Goal: Task Accomplishment & Management: Manage account settings

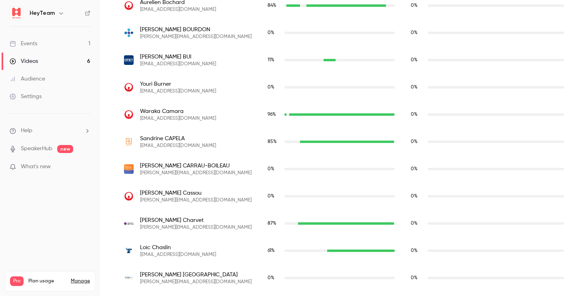
scroll to position [635, 0]
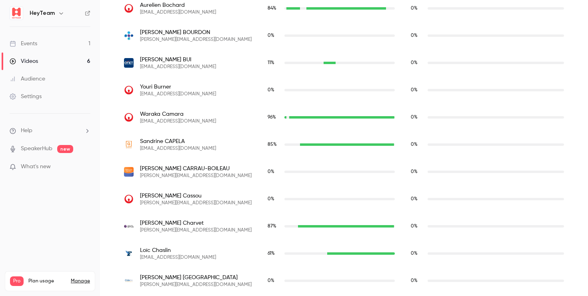
click at [48, 48] on link "Events 1" at bounding box center [50, 44] width 100 height 18
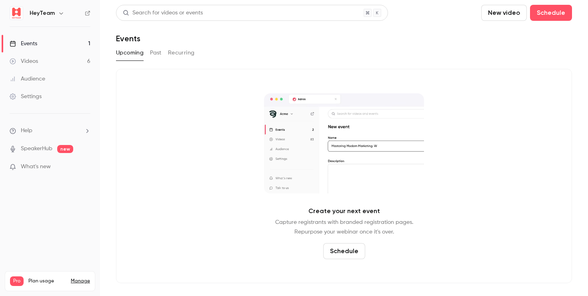
click at [155, 55] on button "Past" at bounding box center [156, 52] width 12 height 13
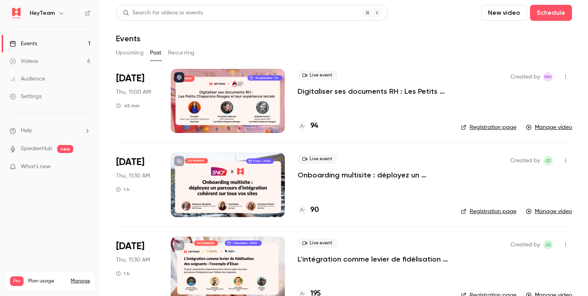
click at [566, 77] on icon "button" at bounding box center [566, 77] width 1 height 4
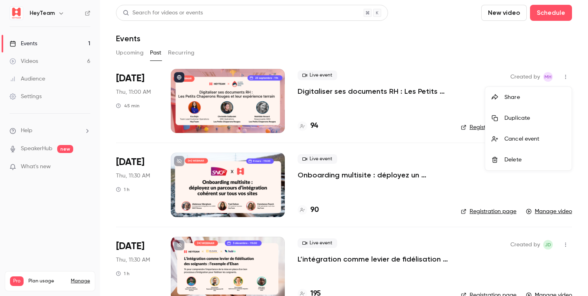
click at [481, 72] on div at bounding box center [294, 148] width 588 height 296
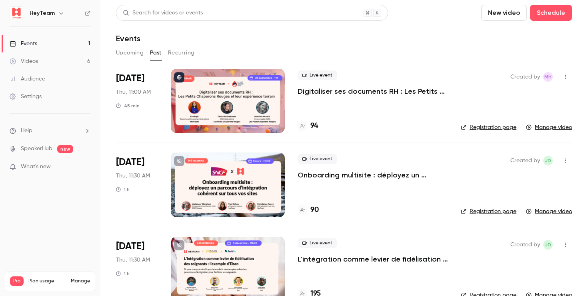
click at [483, 126] on link "Registration page" at bounding box center [489, 127] width 56 height 8
click at [565, 76] on icon "button" at bounding box center [566, 77] width 6 height 6
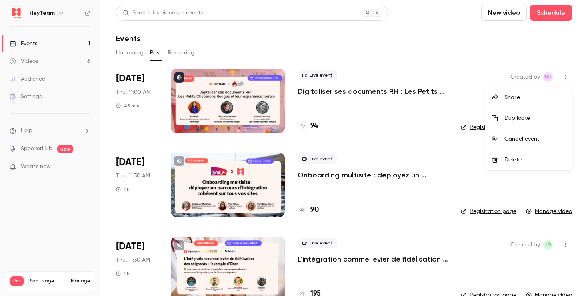
click at [407, 85] on div at bounding box center [294, 148] width 588 height 296
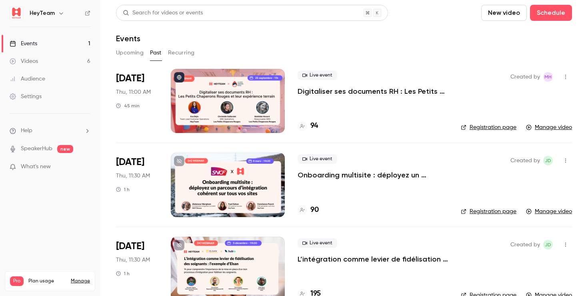
click at [367, 100] on div "Live event Digitaliser ses documents RH : Les Petits Chaperons Rouges et leur e…" at bounding box center [373, 101] width 150 height 64
click at [367, 94] on p "Digitaliser ses documents RH : Les Petits Chaperons Rouges et leur expérience t…" at bounding box center [373, 91] width 150 height 10
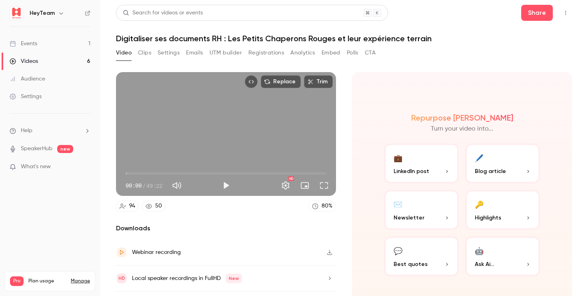
scroll to position [21, 0]
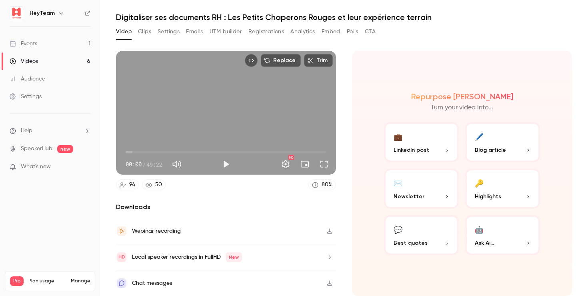
click at [489, 143] on button "🖊️ Blog article" at bounding box center [502, 142] width 75 height 40
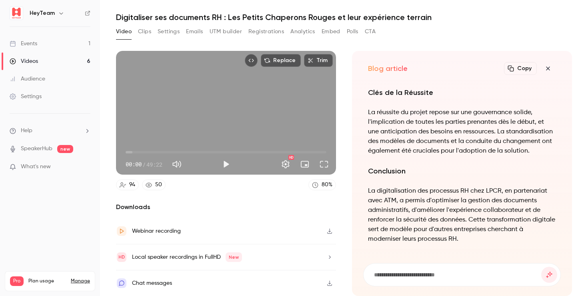
click at [519, 69] on button "Copy" at bounding box center [520, 68] width 33 height 13
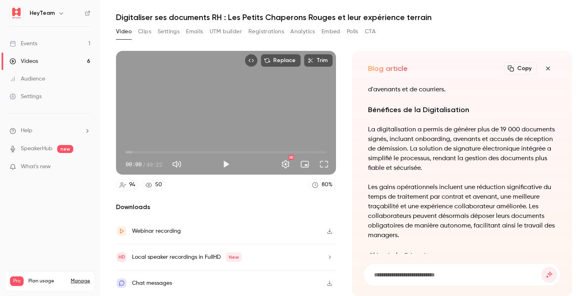
scroll to position [0, 0]
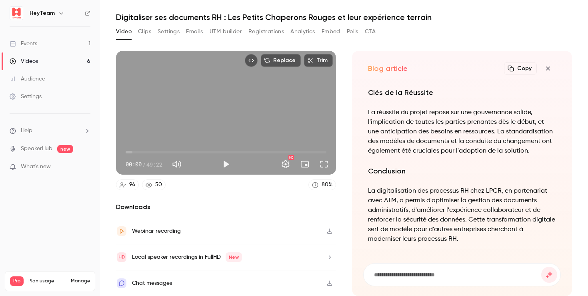
click at [546, 67] on icon "button" at bounding box center [549, 68] width 10 height 6
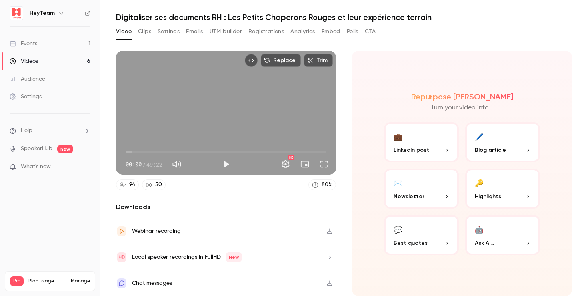
click at [491, 230] on button "🤖 Ask Ai..." at bounding box center [502, 235] width 75 height 40
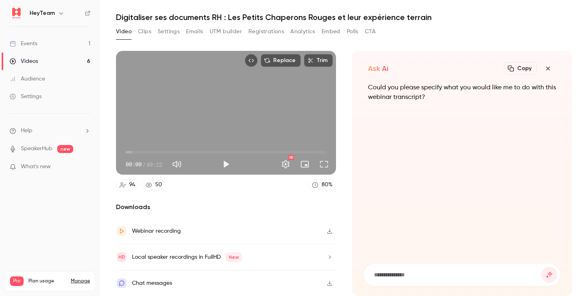
scroll to position [13, 0]
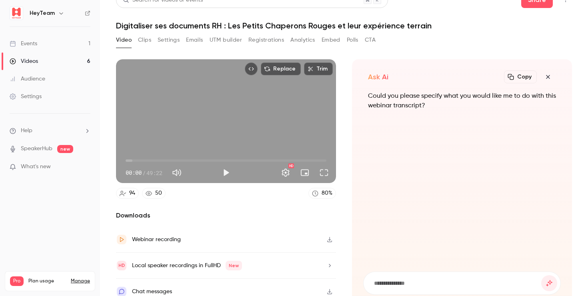
click at [397, 279] on input at bounding box center [457, 283] width 168 height 9
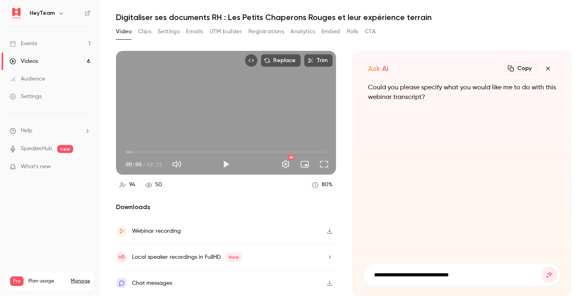
type input "**********"
click at [542, 267] on button "submit" at bounding box center [550, 275] width 16 height 16
click at [457, 91] on p "Sorry, I can't help you with this. I can only help you repurpose this webinar." at bounding box center [462, 92] width 188 height 19
click at [396, 276] on input at bounding box center [457, 274] width 168 height 9
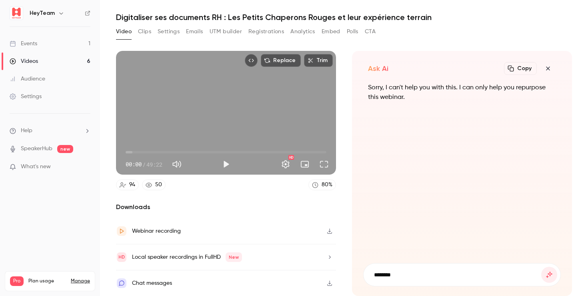
type input "*******"
drag, startPoint x: 549, startPoint y: 70, endPoint x: 553, endPoint y: 71, distance: 4.3
click at [548, 69] on icon "button" at bounding box center [549, 68] width 10 height 6
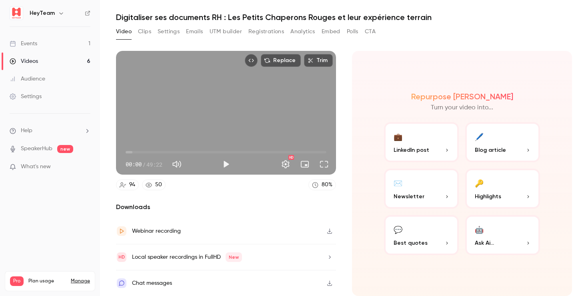
click at [297, 31] on button "Analytics" at bounding box center [303, 31] width 25 height 13
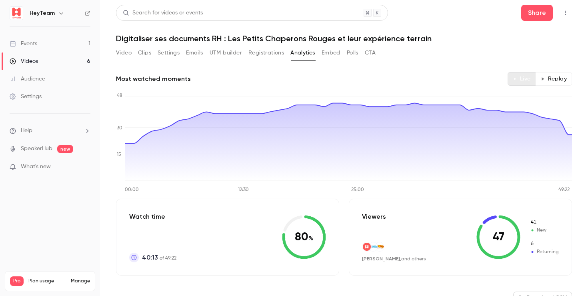
drag, startPoint x: 548, startPoint y: 78, endPoint x: 531, endPoint y: 78, distance: 16.8
click at [548, 78] on button "Replay" at bounding box center [554, 79] width 36 height 14
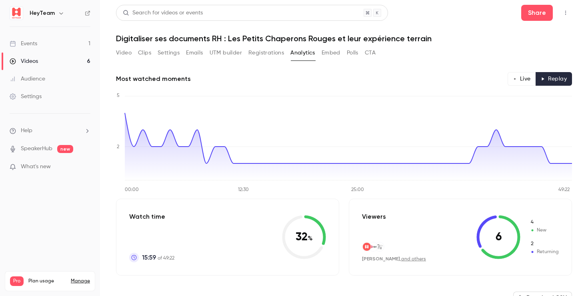
click at [265, 52] on button "Registrations" at bounding box center [267, 52] width 36 height 13
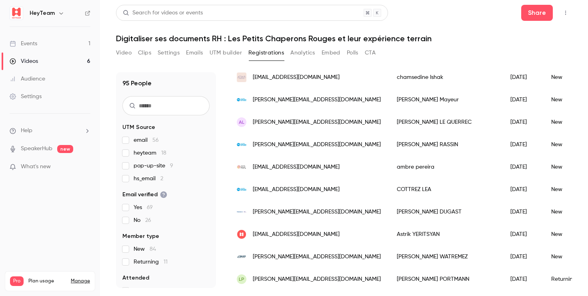
scroll to position [306, 0]
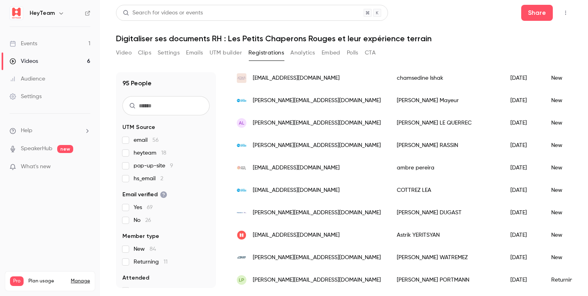
drag, startPoint x: 334, startPoint y: 53, endPoint x: 343, endPoint y: 54, distance: 9.3
click at [335, 53] on button "Embed" at bounding box center [331, 52] width 19 height 13
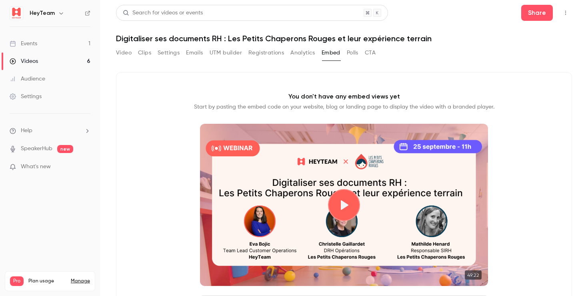
click at [354, 54] on button "Polls" at bounding box center [353, 52] width 12 height 13
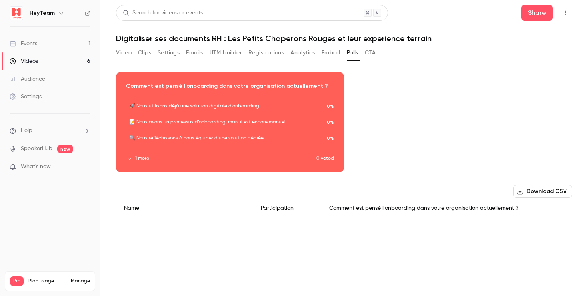
drag, startPoint x: 332, startPoint y: 51, endPoint x: 365, endPoint y: 52, distance: 33.2
click at [333, 51] on button "Embed" at bounding box center [331, 52] width 19 height 13
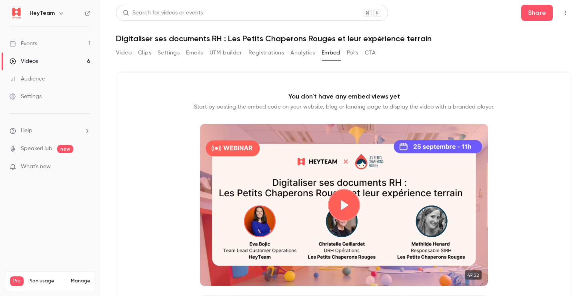
click at [372, 52] on button "CTA" at bounding box center [370, 52] width 11 height 13
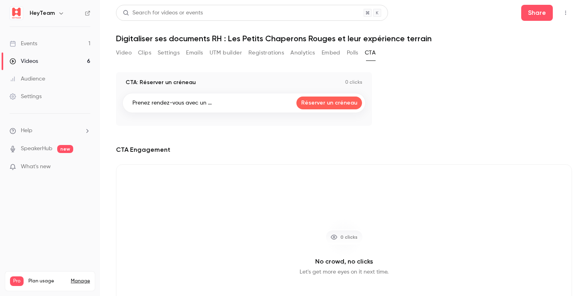
click at [123, 53] on button "Video" at bounding box center [124, 52] width 16 height 13
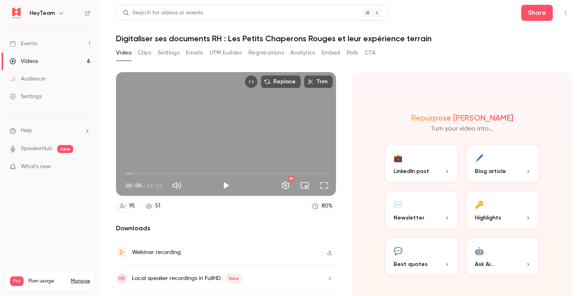
scroll to position [2, 0]
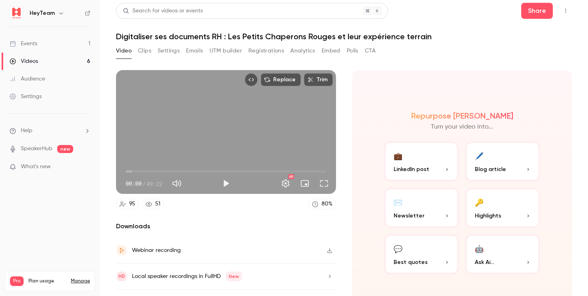
click at [170, 54] on button "Settings" at bounding box center [169, 50] width 22 height 13
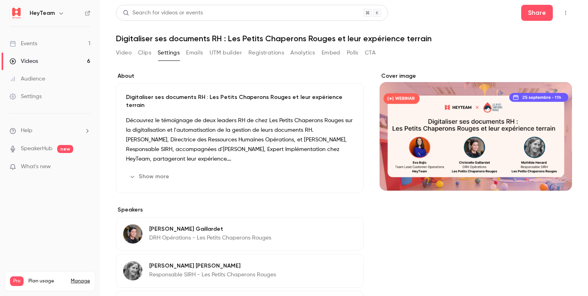
click at [198, 56] on button "Emails" at bounding box center [194, 52] width 17 height 13
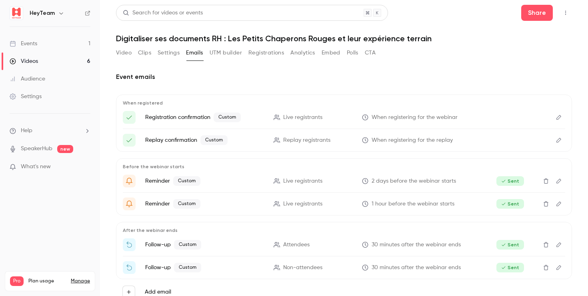
scroll to position [25, 0]
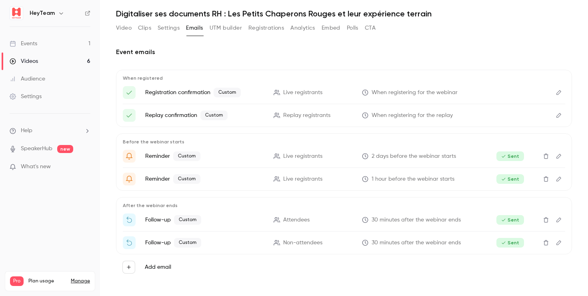
click at [398, 244] on span "30 minutes after the webinar ends" at bounding box center [416, 243] width 89 height 8
click at [156, 244] on p "Follow-up Custom" at bounding box center [204, 243] width 119 height 10
click at [185, 244] on span "Custom" at bounding box center [187, 243] width 27 height 10
click at [558, 241] on icon "Edit" at bounding box center [559, 243] width 6 height 6
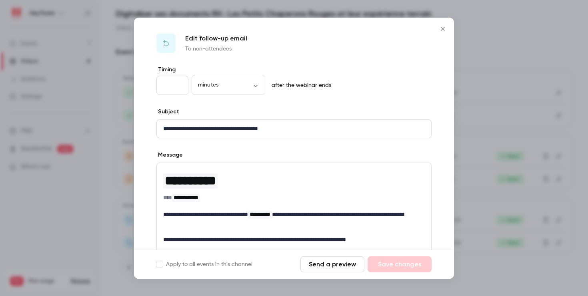
scroll to position [130, 0]
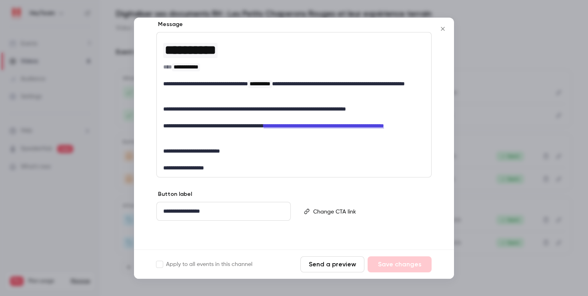
click at [440, 28] on icon "Close" at bounding box center [443, 29] width 10 height 6
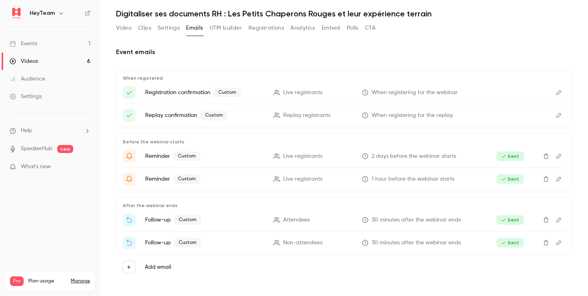
click at [228, 31] on button "UTM builder" at bounding box center [226, 28] width 32 height 13
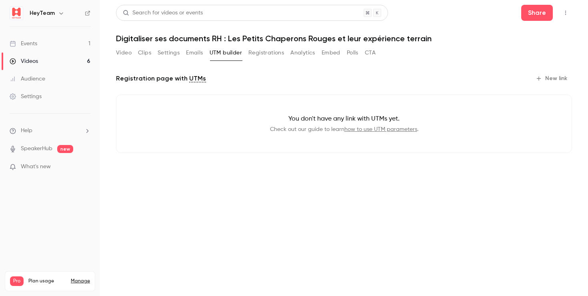
click at [273, 52] on button "Registrations" at bounding box center [267, 52] width 36 height 13
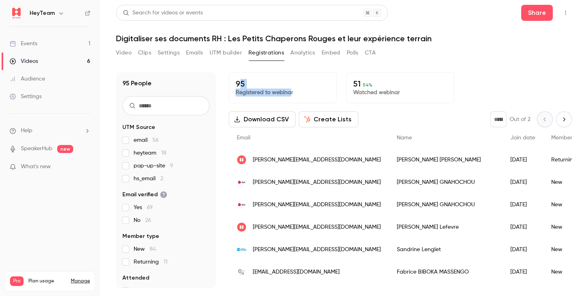
drag, startPoint x: 256, startPoint y: 87, endPoint x: 289, endPoint y: 89, distance: 32.5
click at [289, 89] on div "95 Registered to webinar" at bounding box center [283, 87] width 108 height 31
drag, startPoint x: 289, startPoint y: 89, endPoint x: 311, endPoint y: 89, distance: 21.6
click at [294, 89] on p "Registered to webinar" at bounding box center [283, 92] width 94 height 8
drag, startPoint x: 355, startPoint y: 84, endPoint x: 422, endPoint y: 90, distance: 66.7
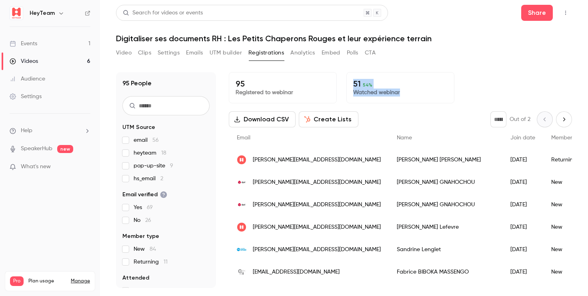
click at [422, 90] on div "51 54 % Watched webinar" at bounding box center [401, 87] width 108 height 31
click at [422, 91] on p "Watched webinar" at bounding box center [400, 92] width 94 height 8
click at [303, 54] on button "Analytics" at bounding box center [303, 52] width 25 height 13
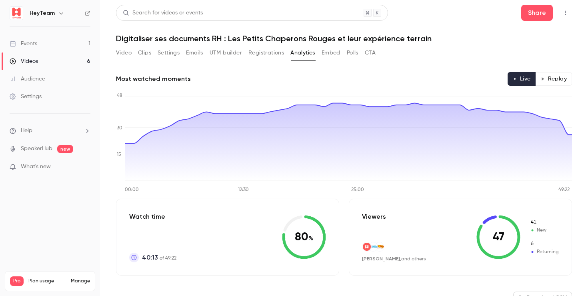
click at [264, 52] on button "Registrations" at bounding box center [267, 52] width 36 height 13
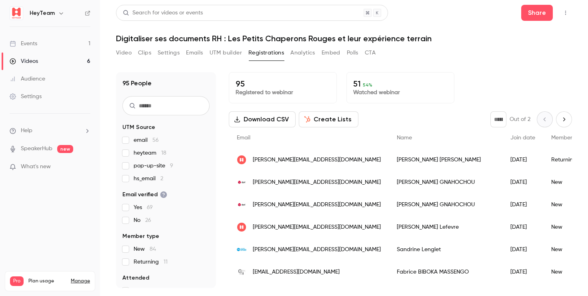
click at [231, 84] on div "95 Registered to webinar" at bounding box center [283, 87] width 108 height 31
drag, startPoint x: 247, startPoint y: 86, endPoint x: 253, endPoint y: 86, distance: 6.4
click at [253, 86] on div "95 Registered to webinar" at bounding box center [283, 87] width 108 height 31
click at [253, 120] on button "Download CSV" at bounding box center [262, 119] width 67 height 16
click at [292, 55] on button "Analytics" at bounding box center [303, 52] width 25 height 13
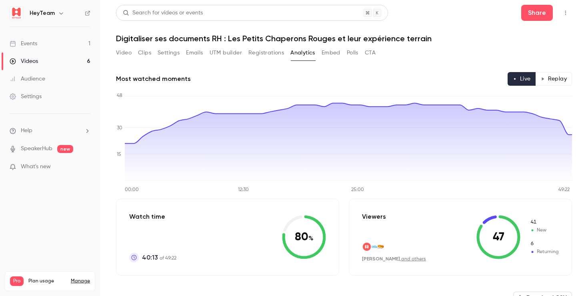
click at [125, 52] on button "Video" at bounding box center [124, 52] width 16 height 13
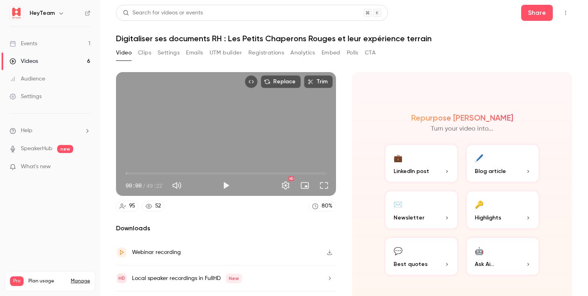
click at [149, 53] on button "Clips" at bounding box center [144, 52] width 13 height 13
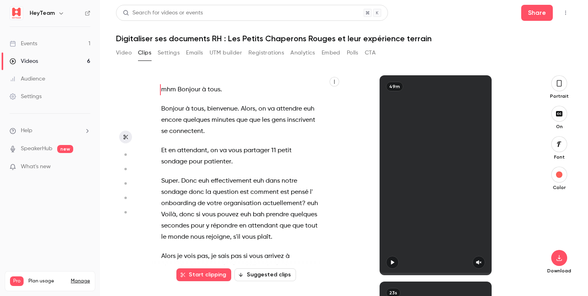
click at [166, 54] on button "Settings" at bounding box center [169, 52] width 22 height 13
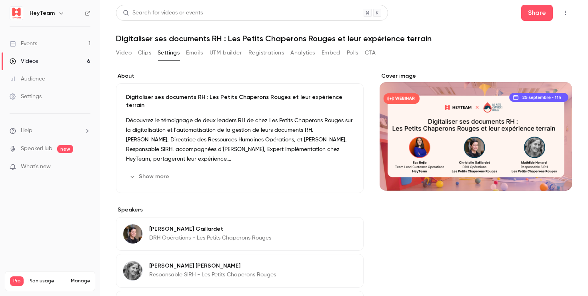
click at [148, 53] on button "Clips" at bounding box center [144, 52] width 13 height 13
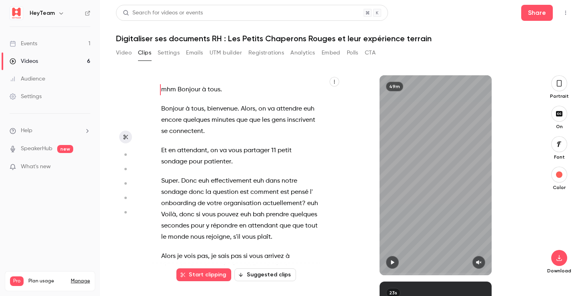
click at [124, 53] on button "Video" at bounding box center [124, 52] width 16 height 13
